Goal: Communication & Community: Answer question/provide support

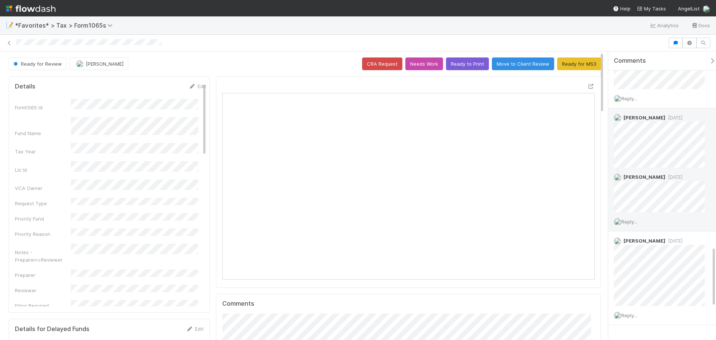
scroll to position [1091, 0]
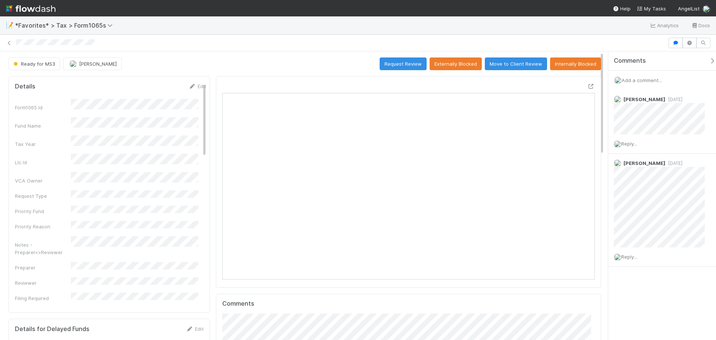
scroll to position [146, 363]
click at [657, 78] on span "Add a comment..." at bounding box center [641, 80] width 40 height 6
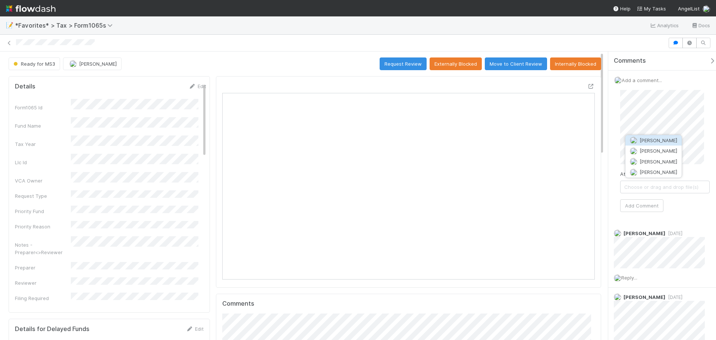
click at [648, 137] on button "[PERSON_NAME]" at bounding box center [653, 140] width 56 height 10
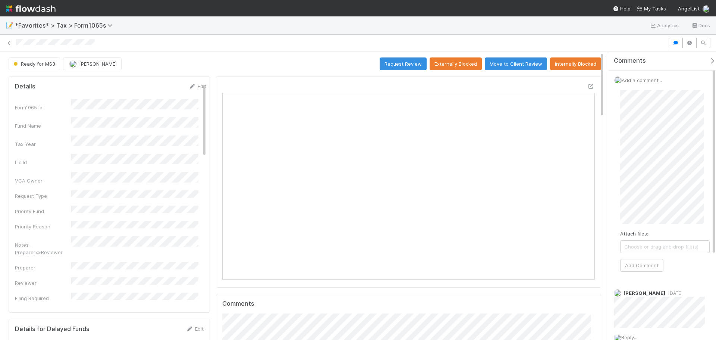
drag, startPoint x: 615, startPoint y: 203, endPoint x: 578, endPoint y: 26, distance: 181.0
click at [578, 26] on div "📝 *Favorites* > Tax > Form1065s Analytics Docs" at bounding box center [358, 25] width 716 height 18
click at [645, 281] on button "Add Comment" at bounding box center [641, 280] width 43 height 13
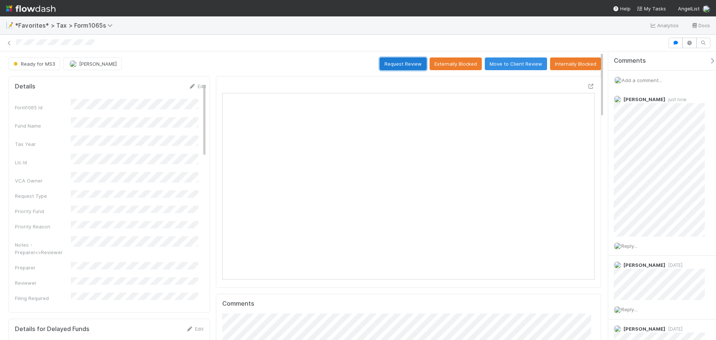
click at [395, 66] on button "Request Review" at bounding box center [402, 63] width 47 height 13
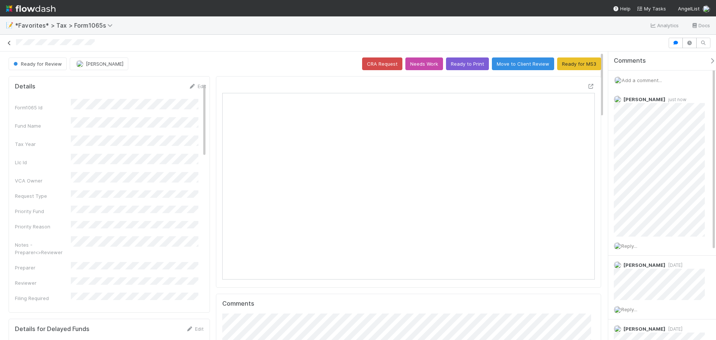
click at [8, 41] on icon at bounding box center [9, 43] width 7 height 5
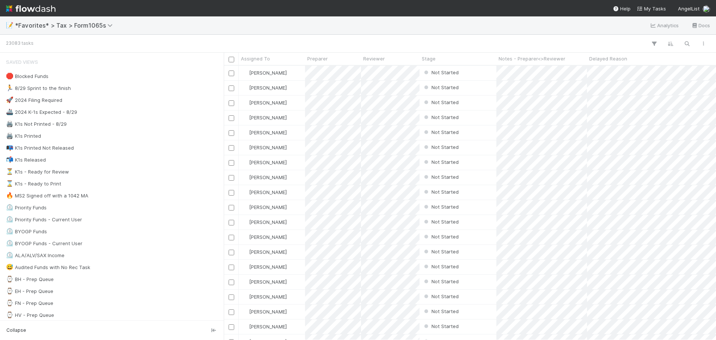
scroll to position [268, 486]
click at [85, 86] on div "🏃 8/29 Sprint to the finish 52" at bounding box center [114, 88] width 216 height 9
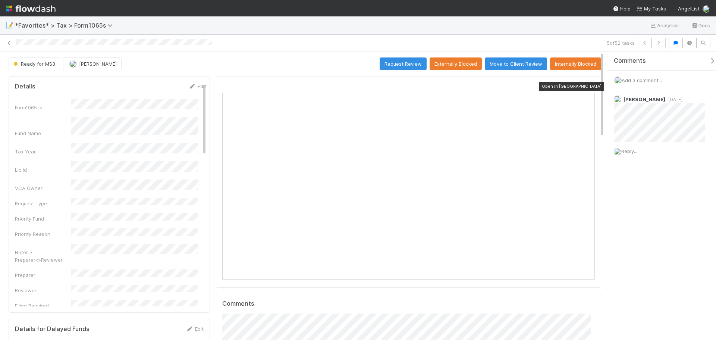
scroll to position [146, 363]
click at [587, 87] on icon at bounding box center [590, 86] width 7 height 5
